Goal: Task Accomplishment & Management: Manage account settings

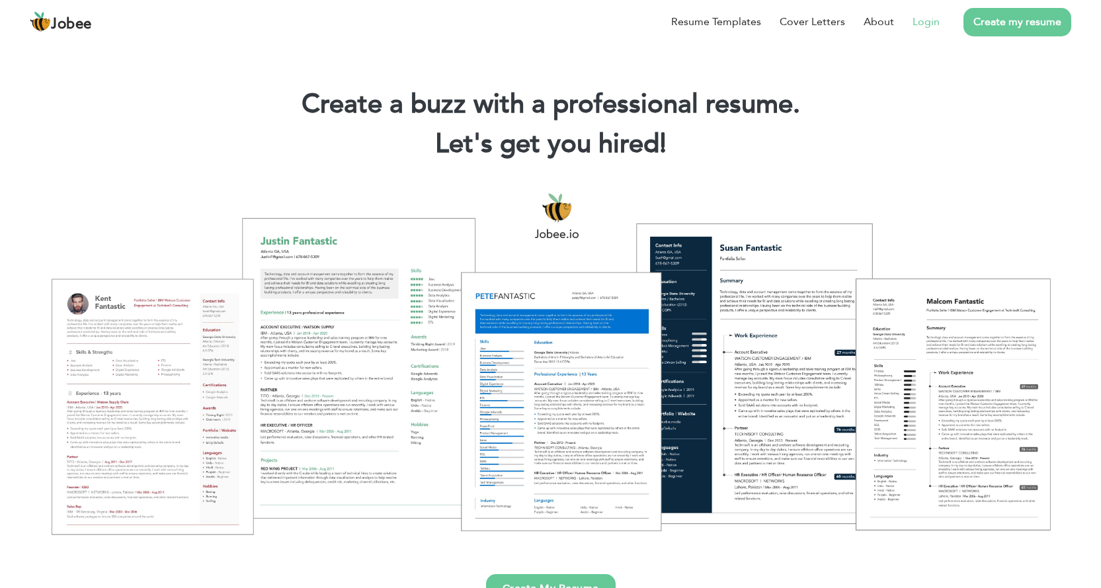
click at [932, 24] on link "Login" at bounding box center [925, 22] width 27 height 16
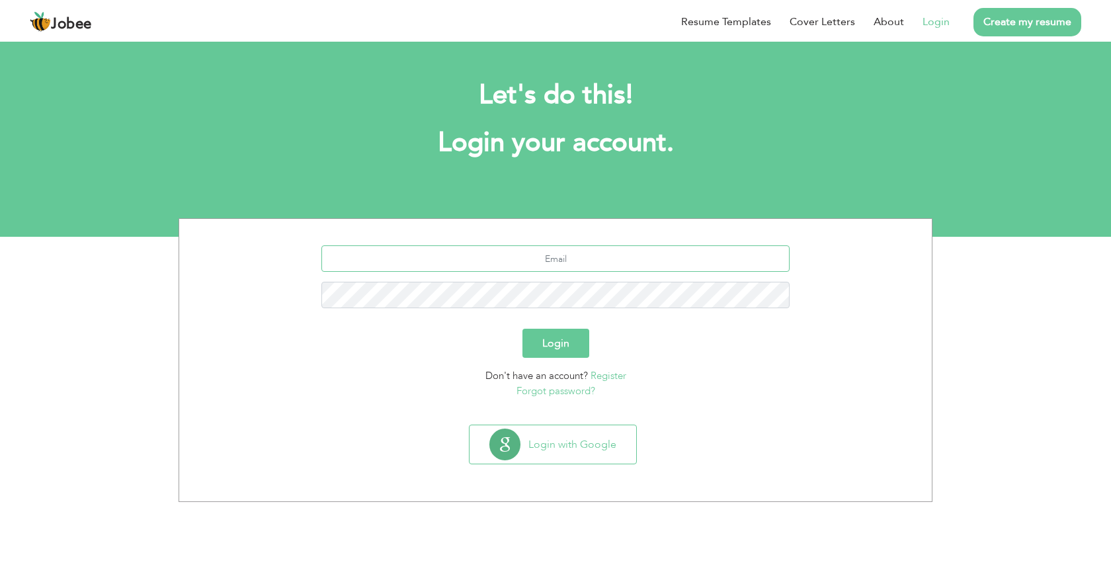
click at [509, 266] on input "text" at bounding box center [555, 258] width 469 height 26
type input "[EMAIL_ADDRESS][DOMAIN_NAME]"
click at [563, 391] on link "Forgot password?" at bounding box center [555, 390] width 79 height 13
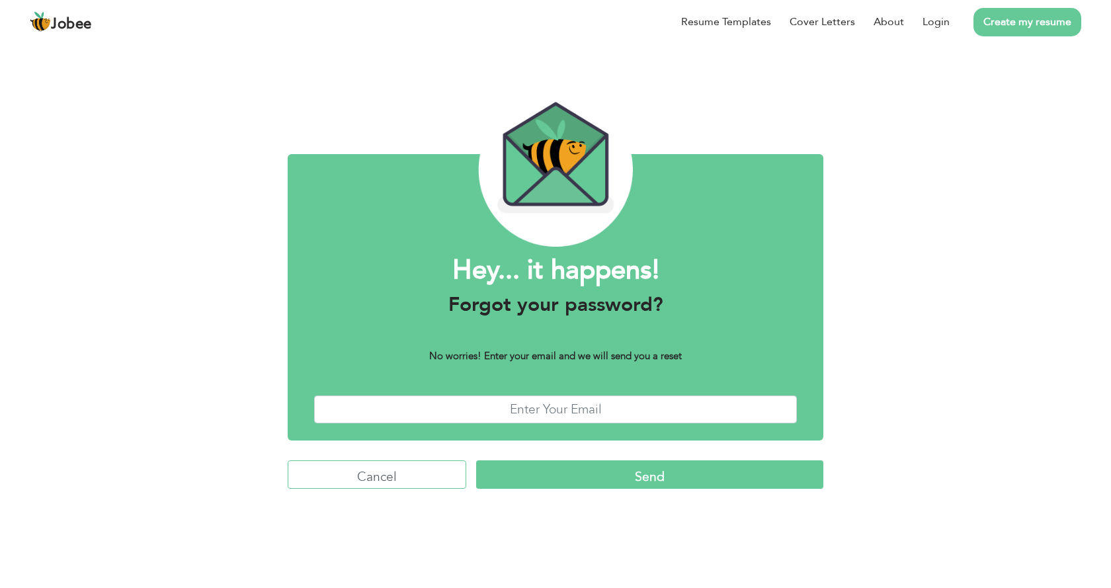
click at [407, 477] on input "Cancel" at bounding box center [377, 474] width 179 height 28
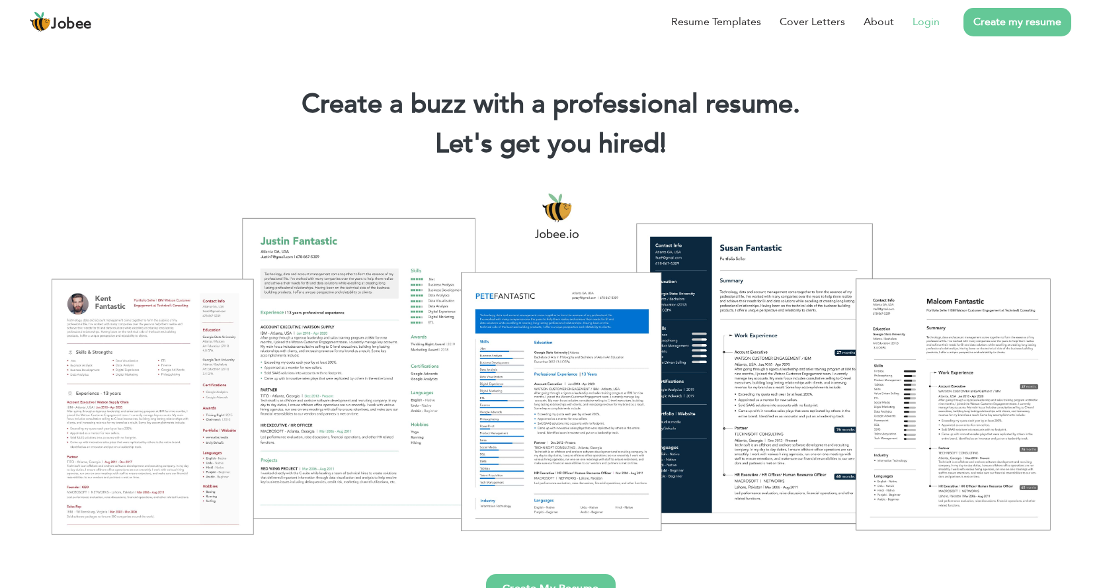
click at [935, 21] on link "Login" at bounding box center [925, 22] width 27 height 16
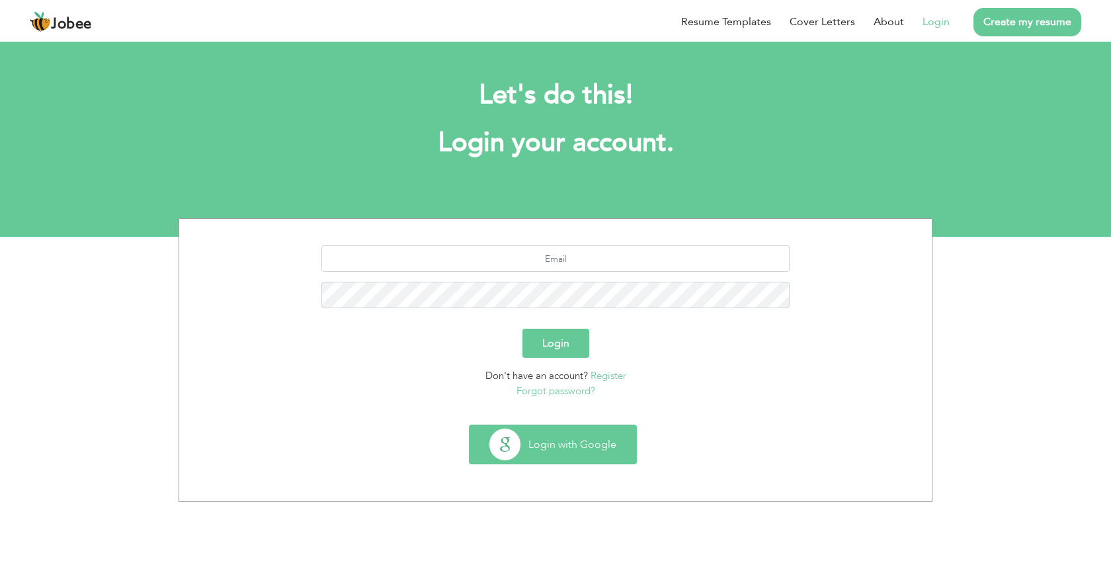
click at [594, 442] on button "Login with Google" at bounding box center [552, 444] width 167 height 38
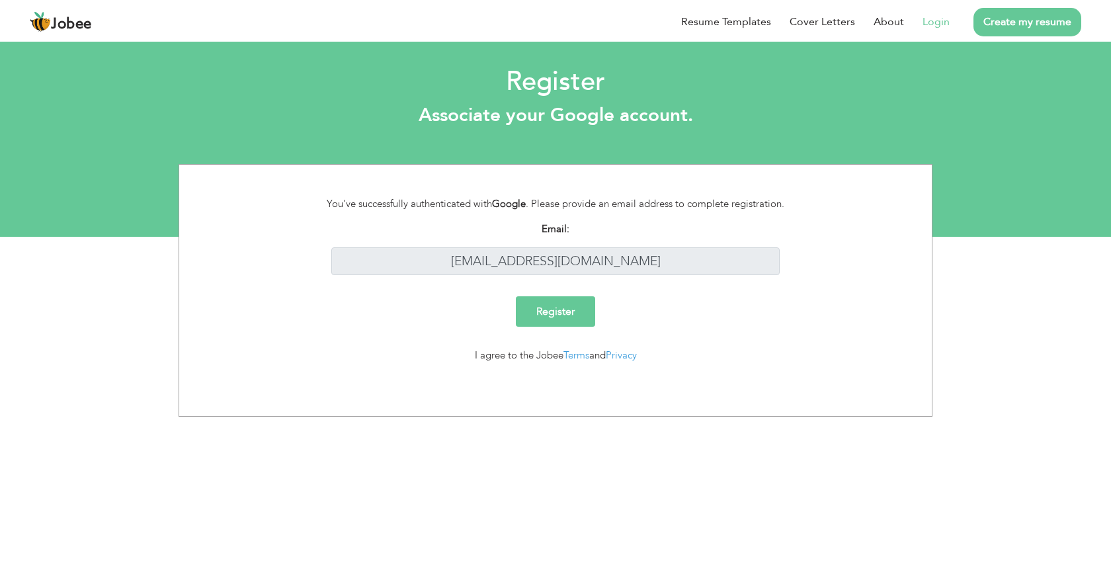
click at [544, 309] on input "Register" at bounding box center [555, 311] width 79 height 30
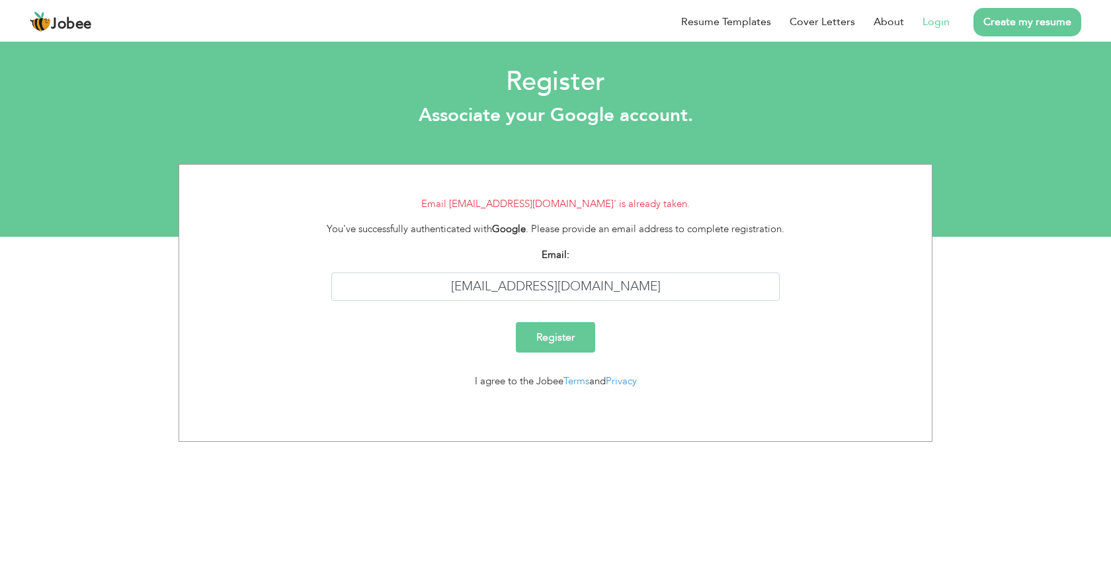
click at [934, 23] on link "Login" at bounding box center [935, 22] width 27 height 16
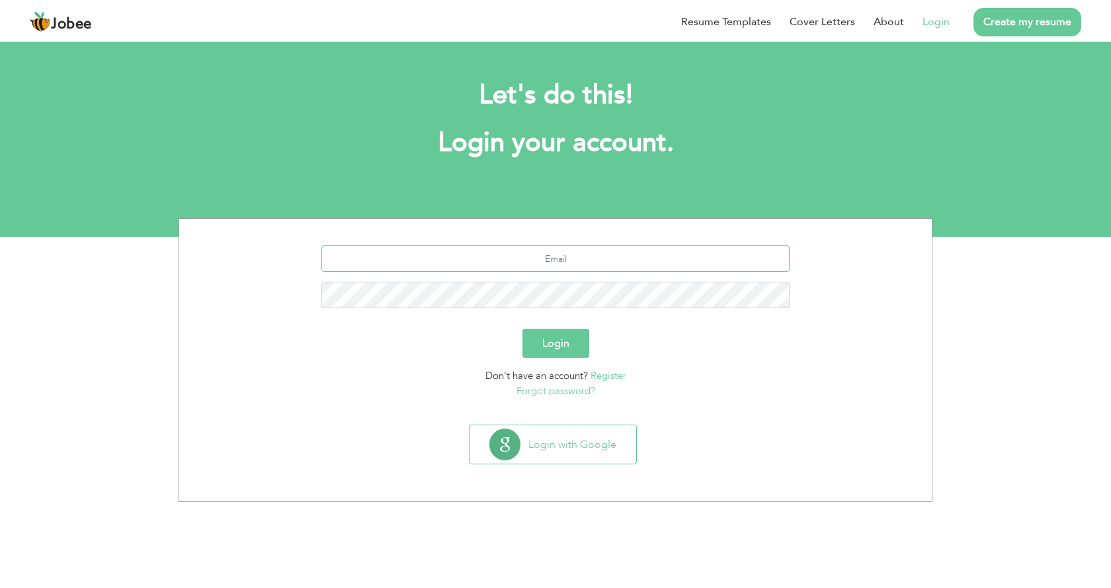
click at [586, 256] on input "text" at bounding box center [555, 258] width 469 height 26
type input "[EMAIL_ADDRESS][DOMAIN_NAME]"
click at [554, 388] on link "Forgot password?" at bounding box center [555, 390] width 79 height 13
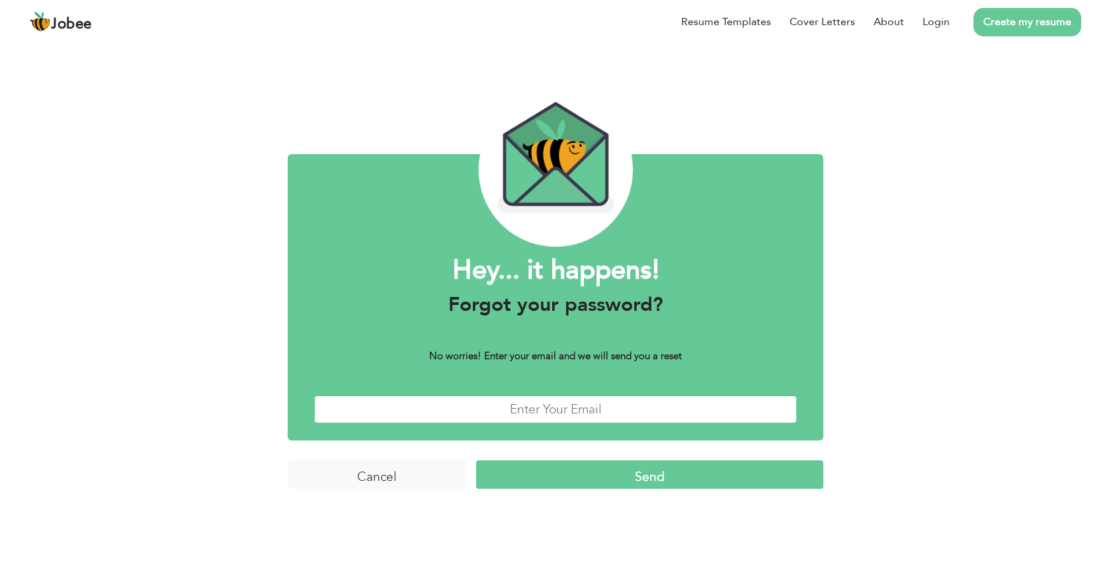
click at [599, 416] on input "text" at bounding box center [555, 409] width 483 height 28
type input "[EMAIL_ADDRESS][DOMAIN_NAME]"
click at [660, 475] on input "Send" at bounding box center [649, 474] width 347 height 28
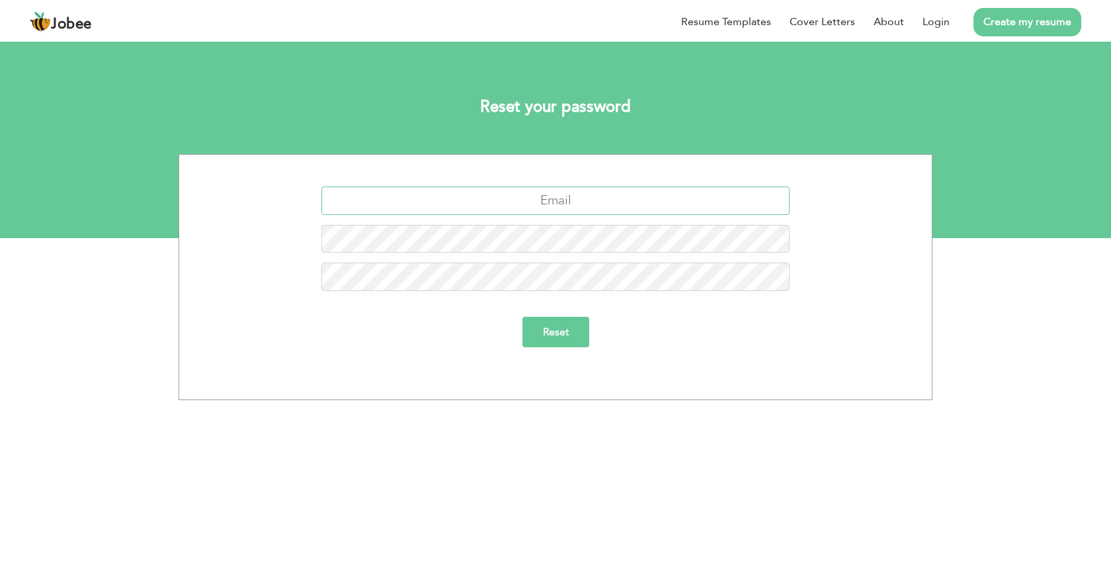
click at [547, 198] on input "text" at bounding box center [555, 200] width 469 height 28
type input "[EMAIL_ADDRESS][DOMAIN_NAME]"
click at [559, 327] on input "Reset" at bounding box center [555, 332] width 67 height 30
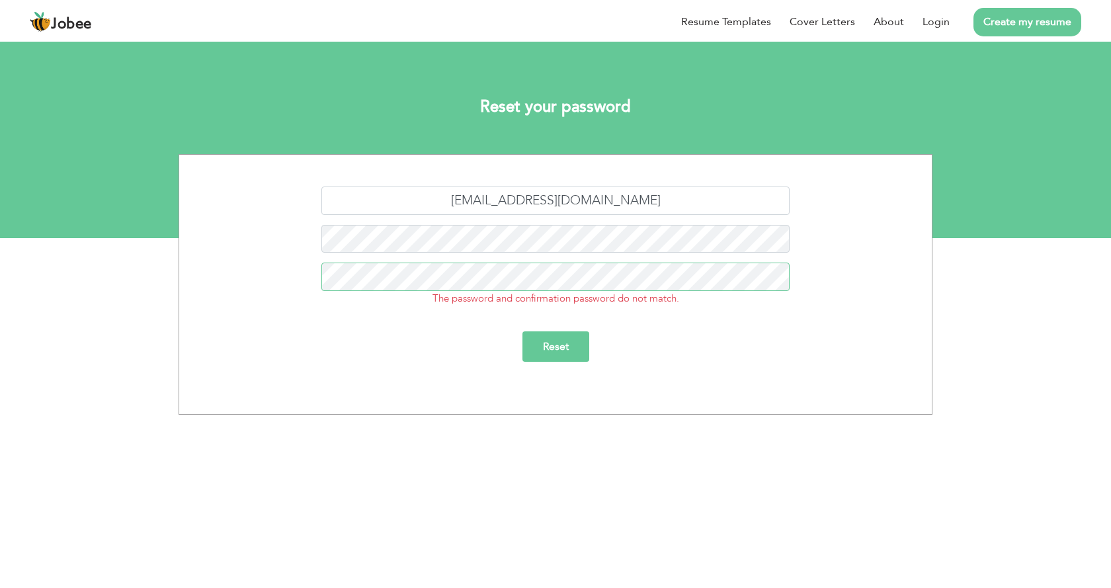
click at [522, 331] on input "Reset" at bounding box center [555, 346] width 67 height 30
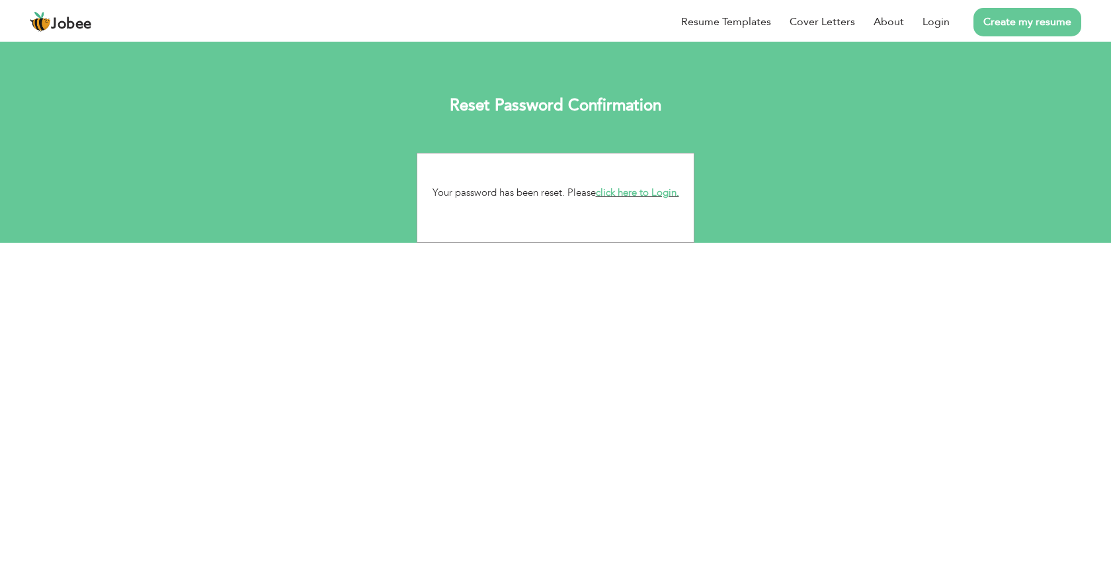
click at [646, 190] on link "click here to Login." at bounding box center [637, 192] width 83 height 13
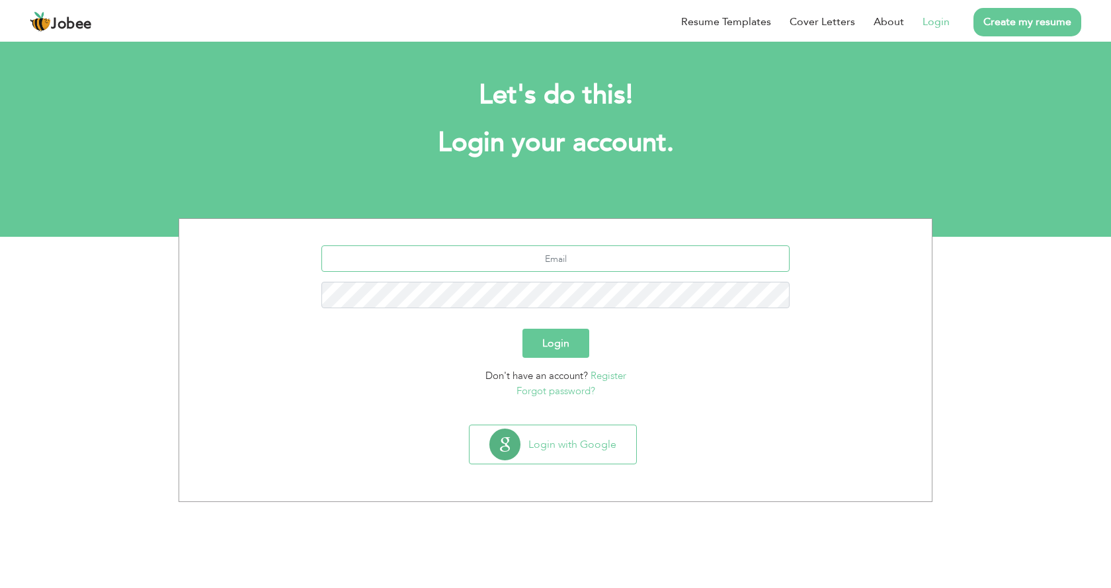
click at [588, 266] on input "text" at bounding box center [555, 258] width 469 height 26
type input "[EMAIL_ADDRESS][DOMAIN_NAME]"
click at [577, 344] on button "Login" at bounding box center [555, 343] width 67 height 29
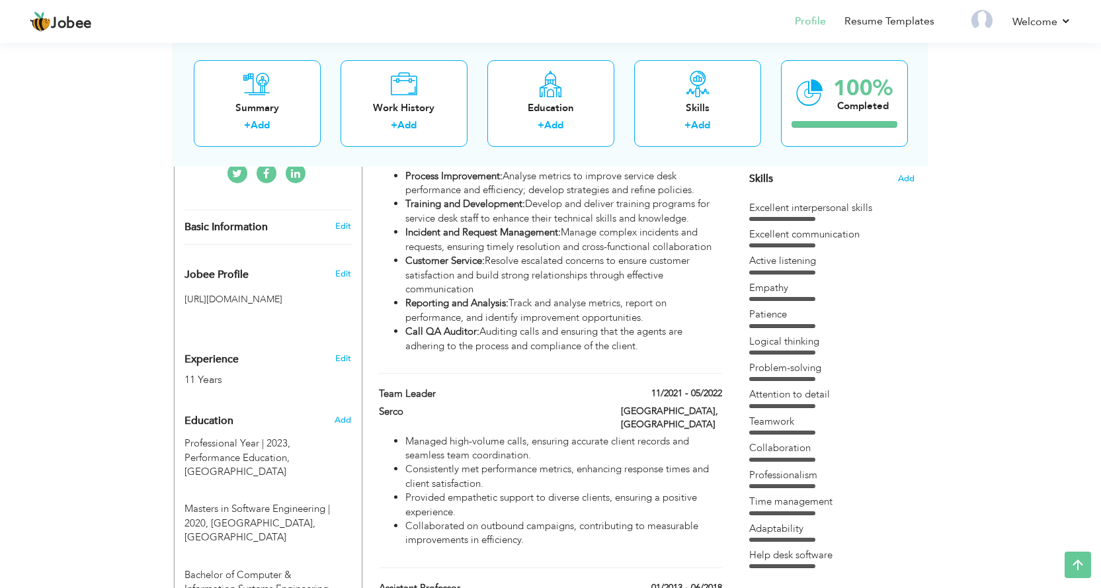
scroll to position [463, 0]
